Goal: Transaction & Acquisition: Download file/media

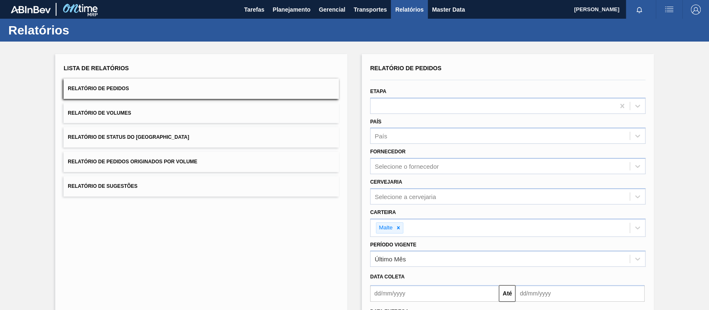
scroll to position [74, 0]
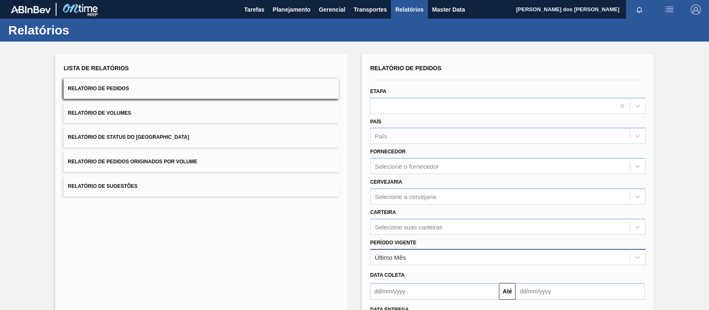
scroll to position [74, 0]
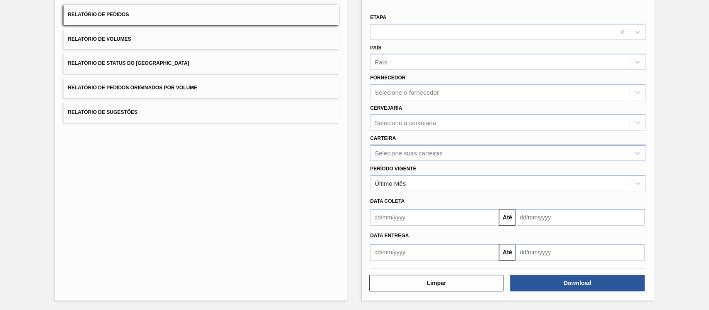
click at [398, 154] on div "Selecione suas carteiras" at bounding box center [409, 152] width 68 height 7
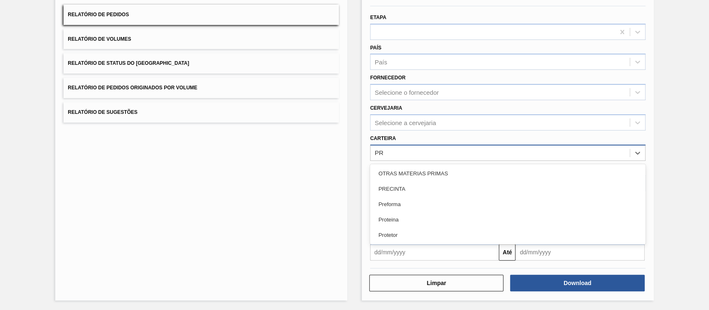
type input "PRE"
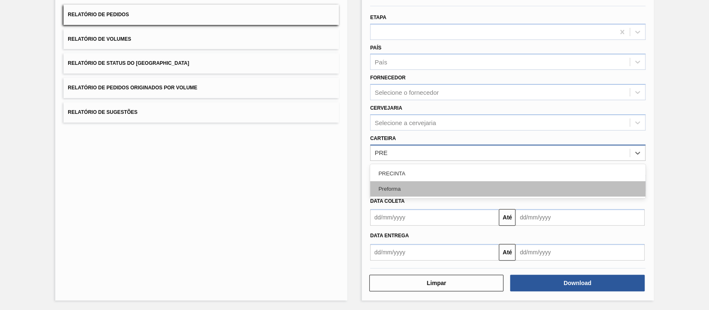
click at [403, 185] on div "Preforma" at bounding box center [508, 188] width 276 height 15
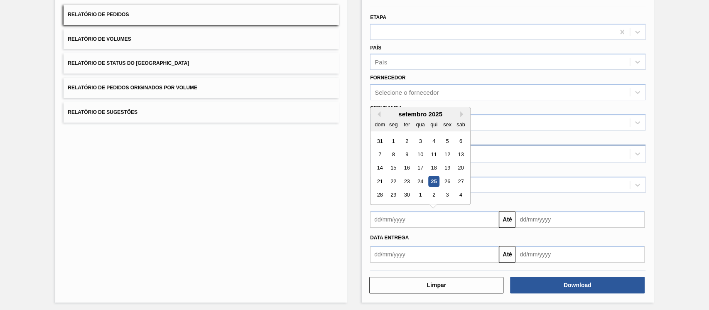
click at [413, 223] on input "text" at bounding box center [434, 219] width 129 height 17
click at [510, 195] on div "Data coleta" at bounding box center [508, 202] width 282 height 14
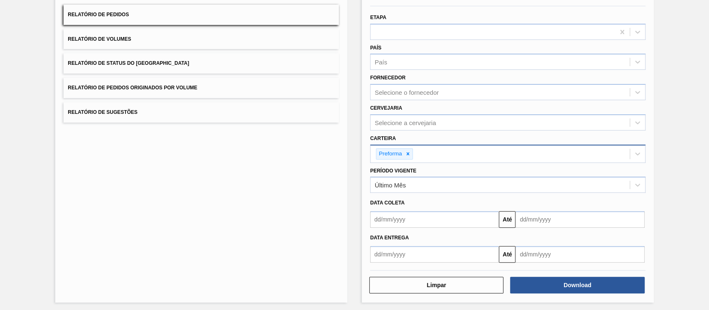
click at [519, 165] on div "Período Vigente Último Mês" at bounding box center [508, 179] width 276 height 28
click at [511, 182] on div "Último Mês" at bounding box center [500, 185] width 259 height 12
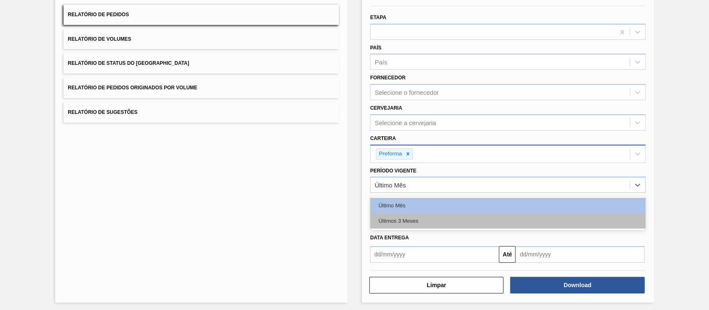
click at [419, 221] on div "Últimos 3 Meses" at bounding box center [508, 220] width 276 height 15
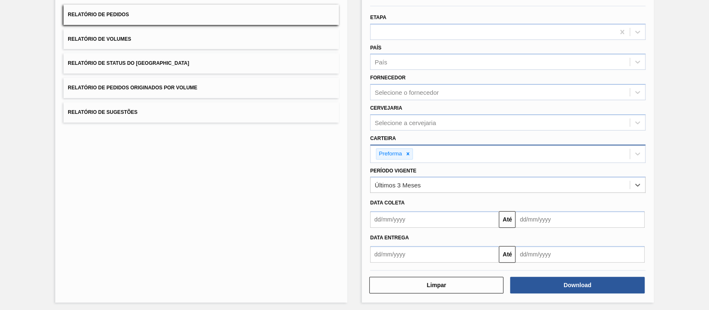
click at [387, 221] on input "text" at bounding box center [434, 219] width 129 height 17
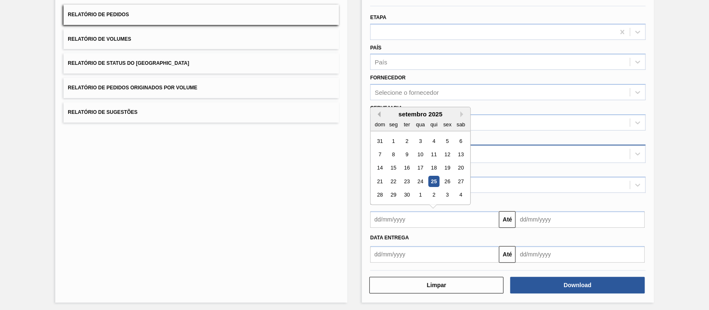
click at [377, 115] on button "Previous Month" at bounding box center [378, 114] width 6 height 6
click at [461, 111] on button "Next Month" at bounding box center [463, 114] width 6 height 6
click at [405, 144] on div "1" at bounding box center [406, 140] width 11 height 11
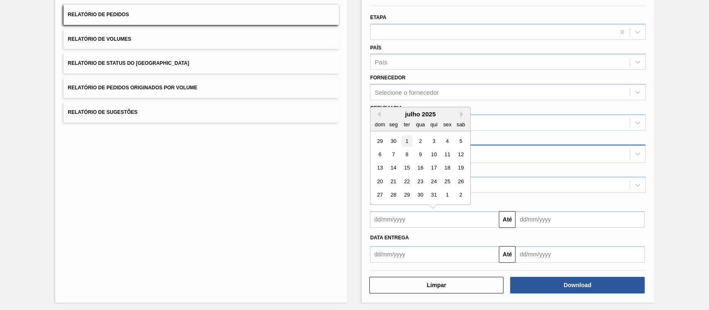
type input "[DATE]"
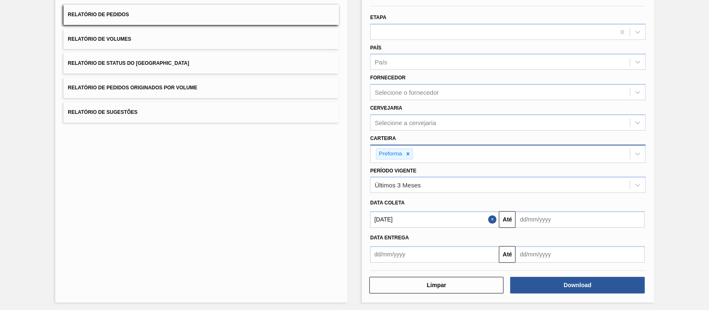
click at [602, 216] on input "text" at bounding box center [580, 219] width 129 height 17
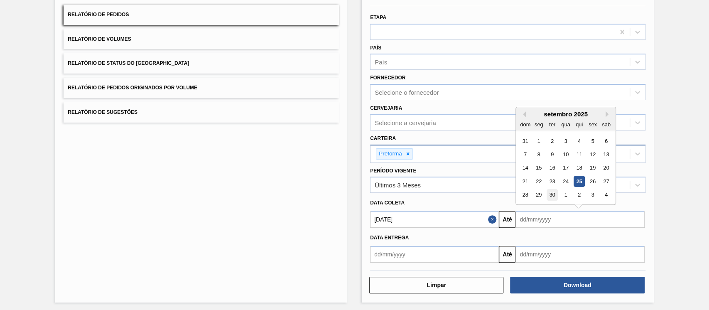
click at [554, 194] on div "30" at bounding box center [552, 194] width 11 height 11
type input "[DATE]"
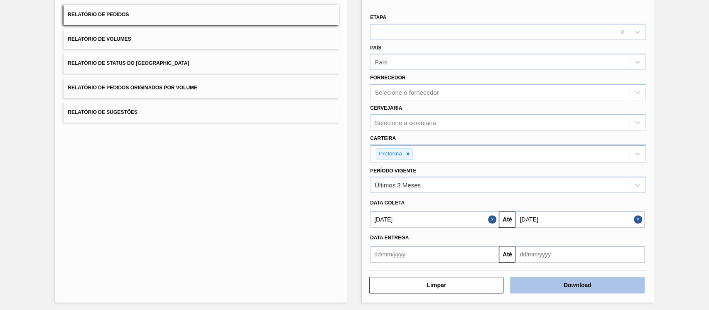
click at [571, 286] on button "Download" at bounding box center [577, 285] width 134 height 17
